Goal: Check status: Check status

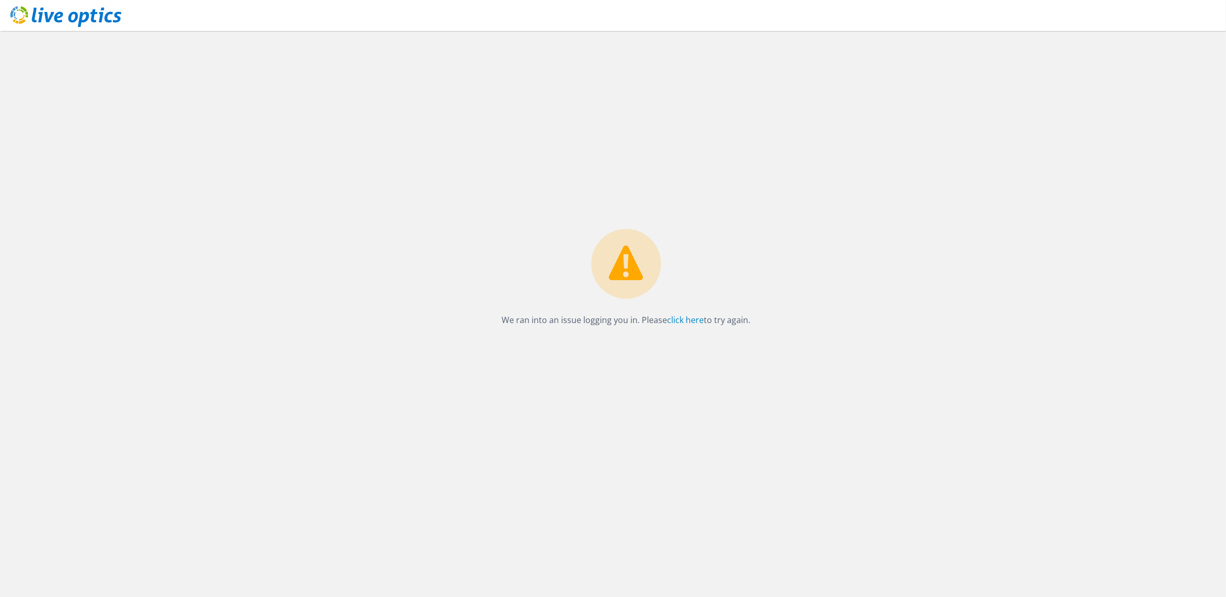
click at [619, 259] on icon at bounding box center [626, 263] width 34 height 35
drag, startPoint x: 110, startPoint y: 9, endPoint x: 104, endPoint y: 13, distance: 6.7
click at [110, 9] on icon at bounding box center [65, 16] width 111 height 21
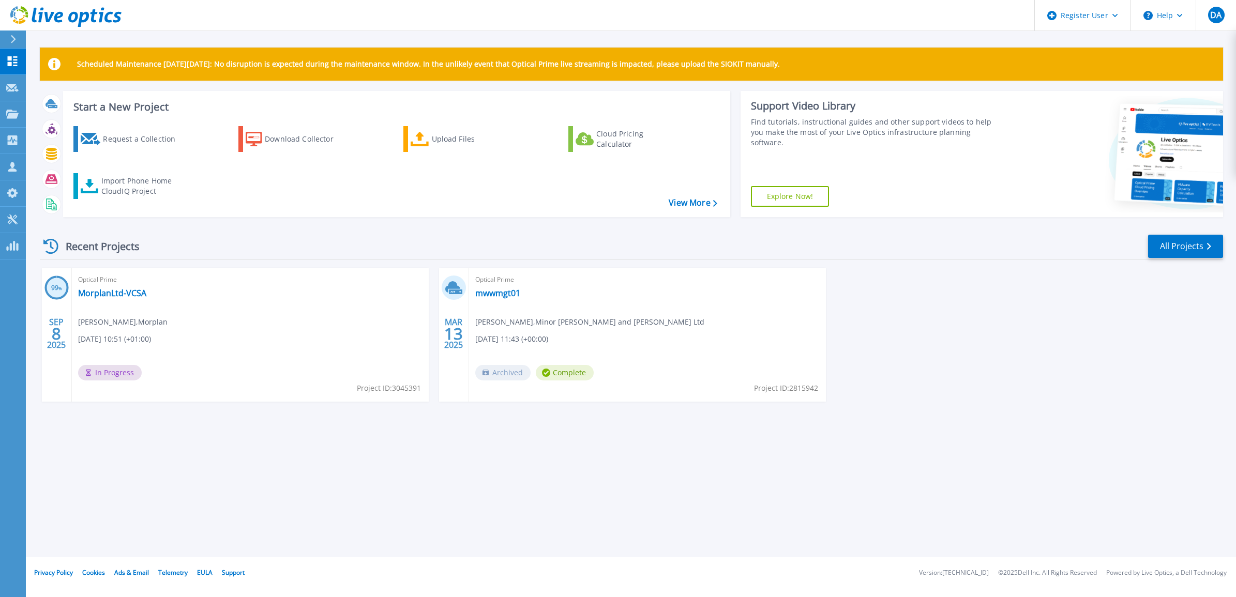
click at [216, 319] on div "Optical Prime MorplanLtd-VCSA Aaron Wood , Morplan 09/08/2025, 10:51 (+01:00) I…" at bounding box center [250, 335] width 357 height 134
click at [126, 298] on link "MorplanLtd-VCSA" at bounding box center [112, 293] width 68 height 10
